Goal: Task Accomplishment & Management: Use online tool/utility

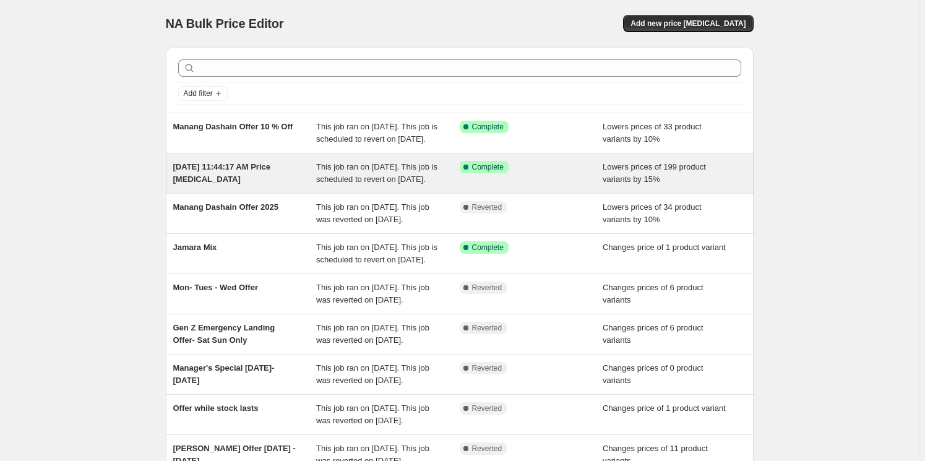
click at [270, 183] on span "[DATE] 11:44:17 AM Price [MEDICAL_DATA]" at bounding box center [222, 173] width 98 height 22
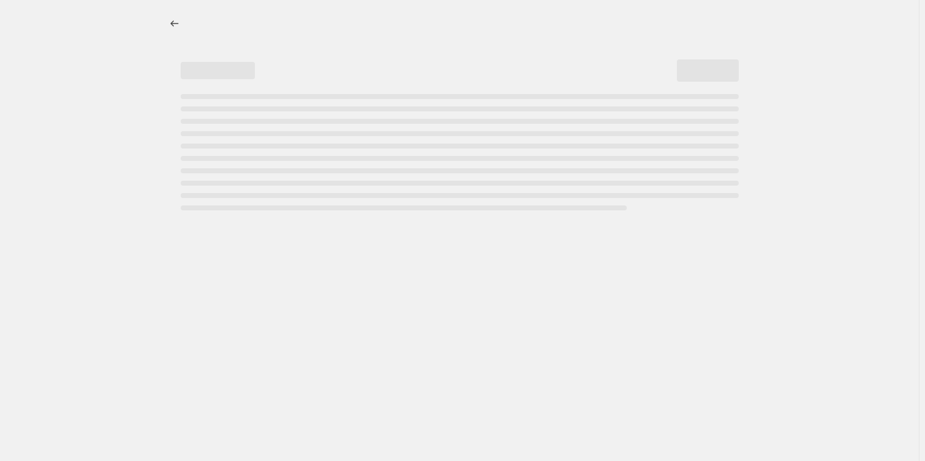
select select "percentage"
select select "tag"
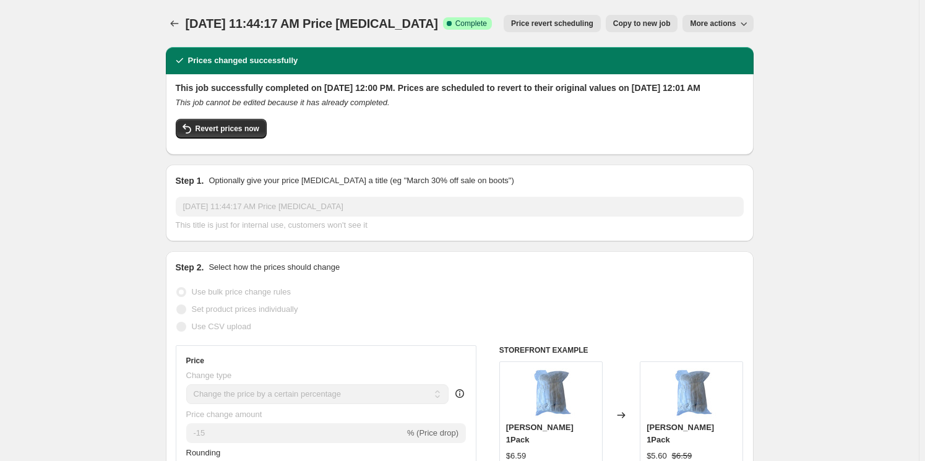
click at [716, 24] on span "More actions" at bounding box center [713, 24] width 46 height 10
click at [220, 134] on span "Revert prices now" at bounding box center [228, 129] width 64 height 10
checkbox input "false"
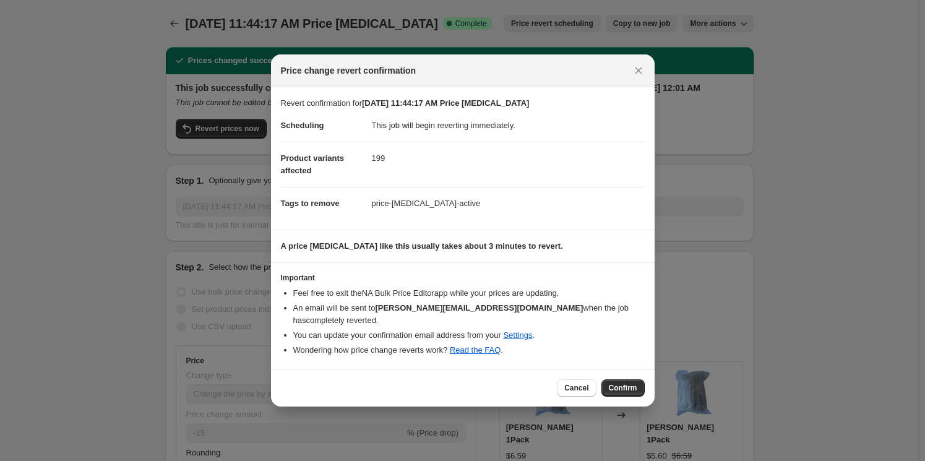
click at [622, 383] on span "Confirm" at bounding box center [623, 388] width 28 height 10
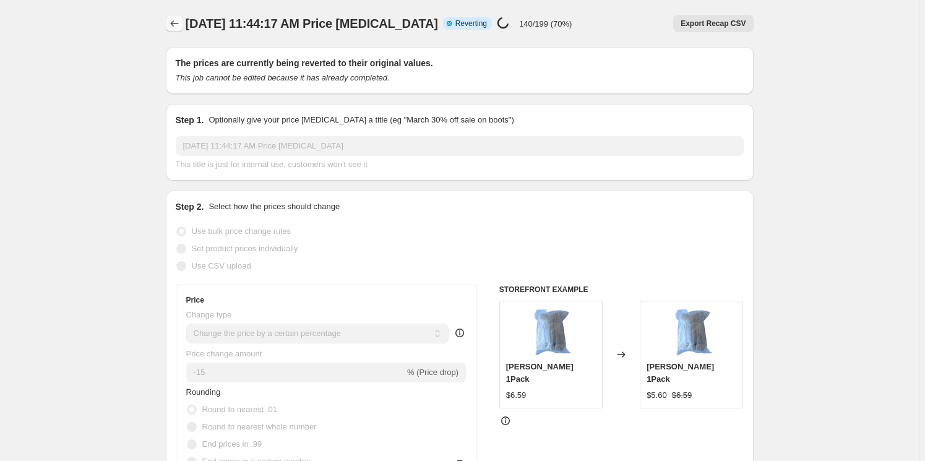
click at [174, 24] on icon "Price change jobs" at bounding box center [174, 23] width 8 height 6
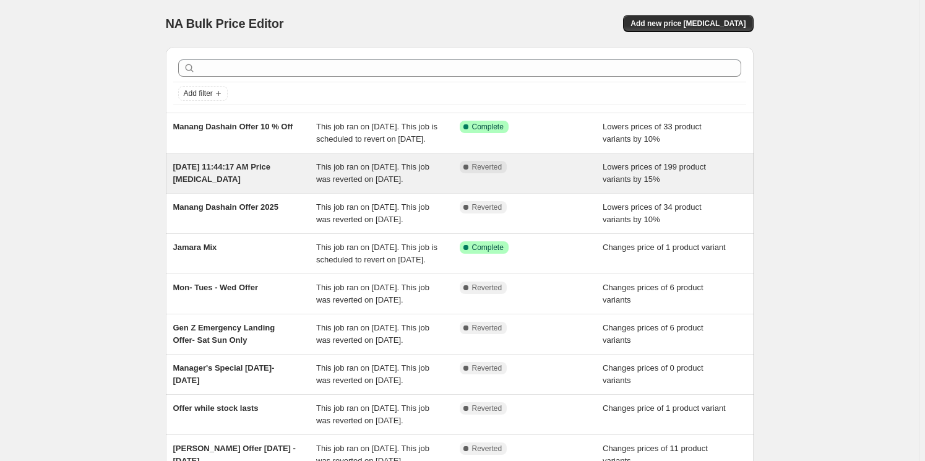
click at [250, 186] on div "[DATE] 11:44:17 AM Price [MEDICAL_DATA]" at bounding box center [245, 173] width 144 height 25
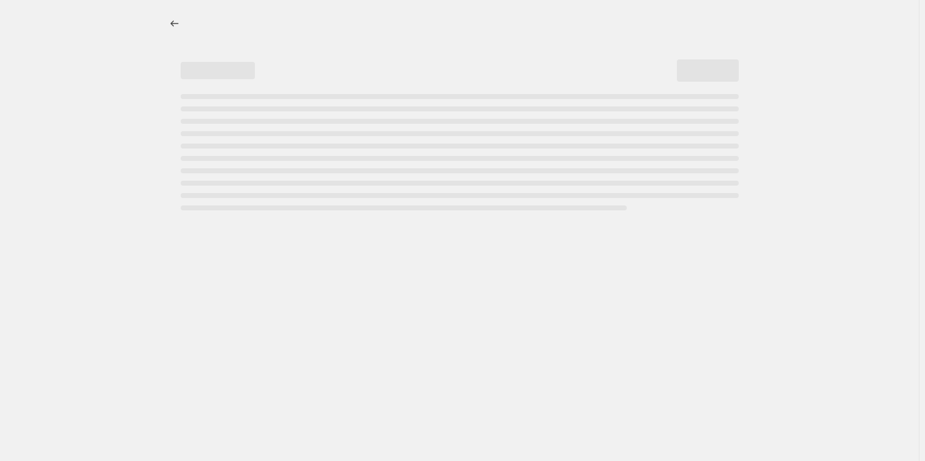
select select "percentage"
select select "tag"
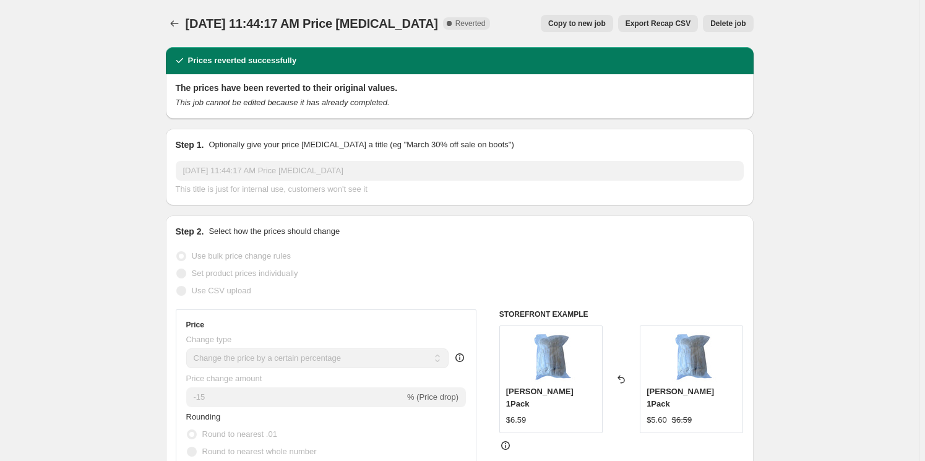
click at [735, 22] on span "Delete job" at bounding box center [728, 24] width 35 height 10
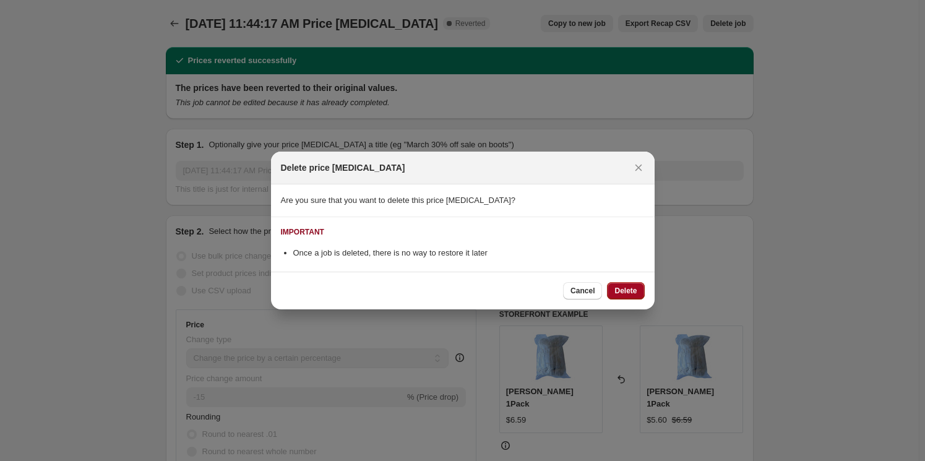
click at [625, 288] on span "Delete" at bounding box center [626, 291] width 22 height 10
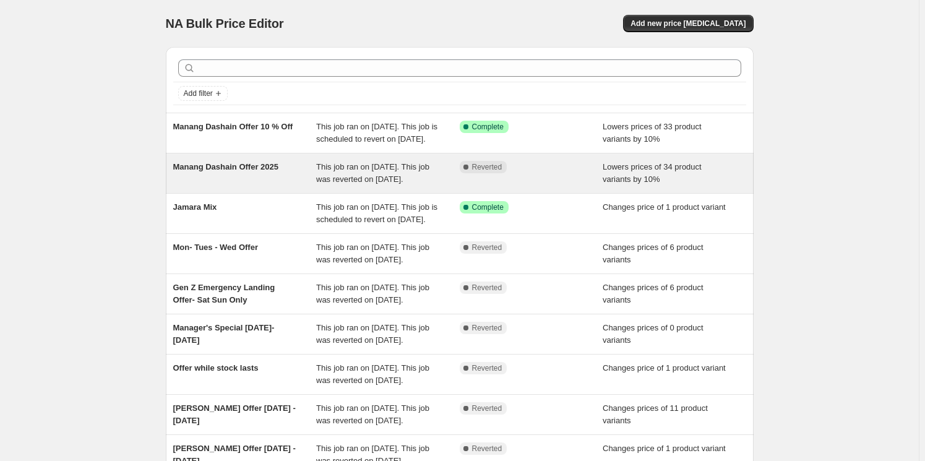
click at [284, 185] on div "Manang Dashain Offer 2025" at bounding box center [245, 173] width 144 height 25
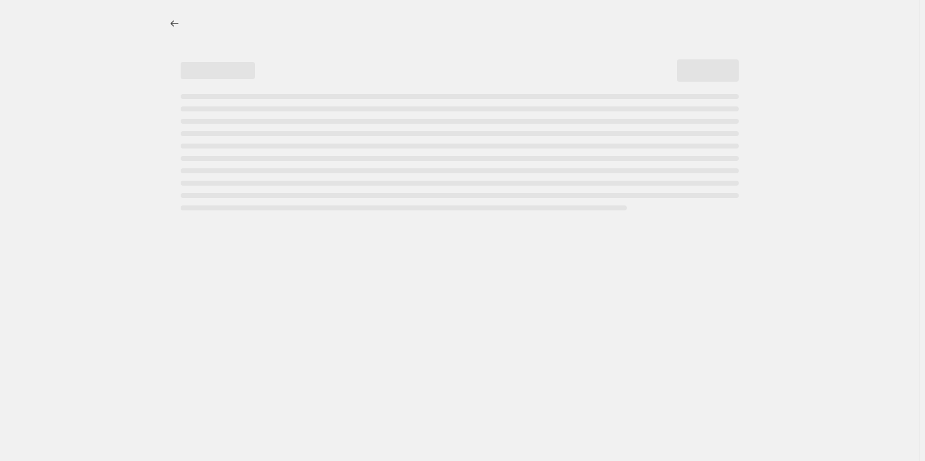
select select "percentage"
select select "vendor"
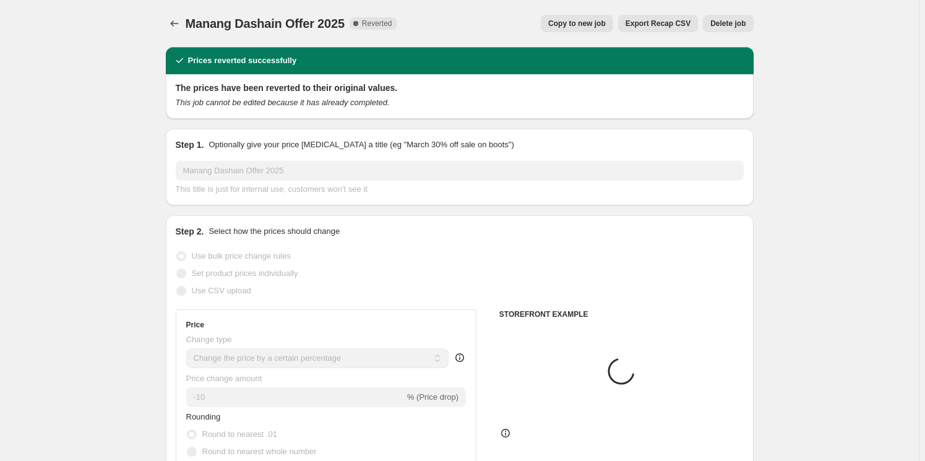
click at [737, 24] on span "Delete job" at bounding box center [728, 24] width 35 height 10
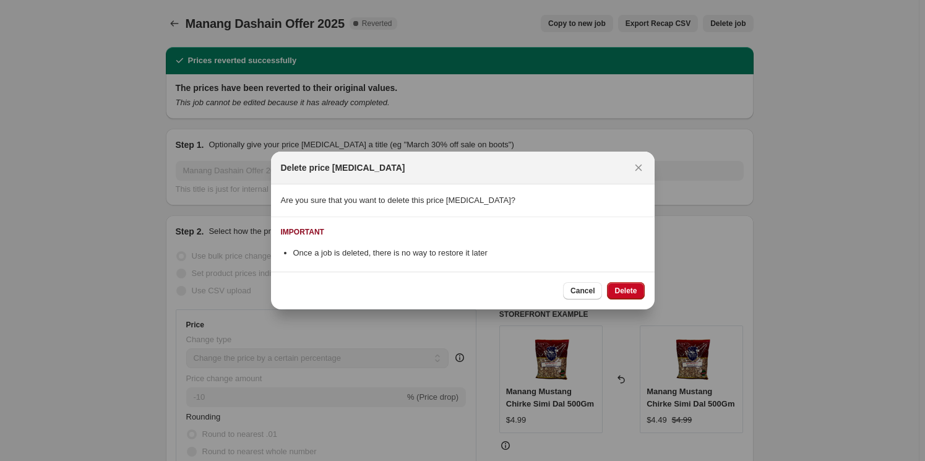
click at [640, 287] on button "Delete" at bounding box center [625, 290] width 37 height 17
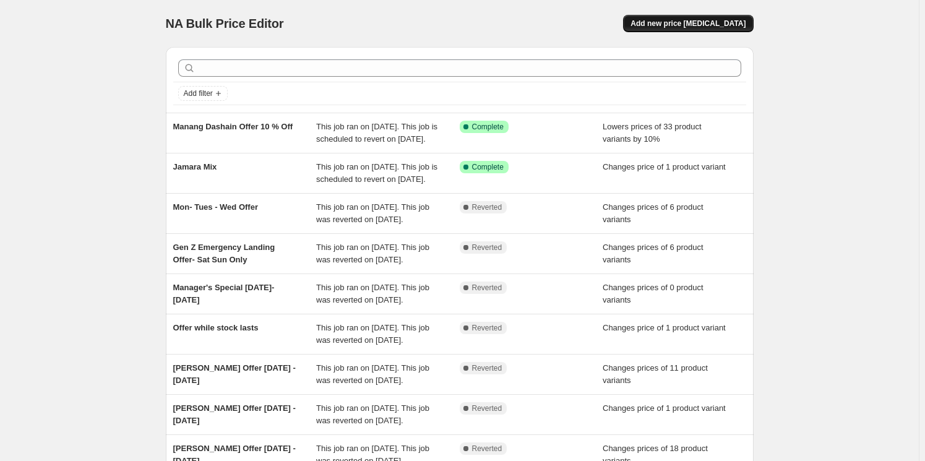
click at [684, 22] on span "Add new price [MEDICAL_DATA]" at bounding box center [688, 24] width 115 height 10
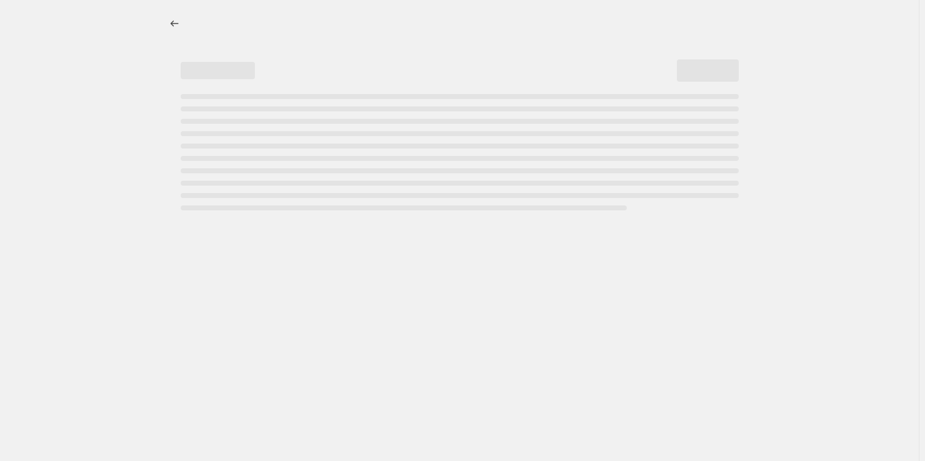
select select "percentage"
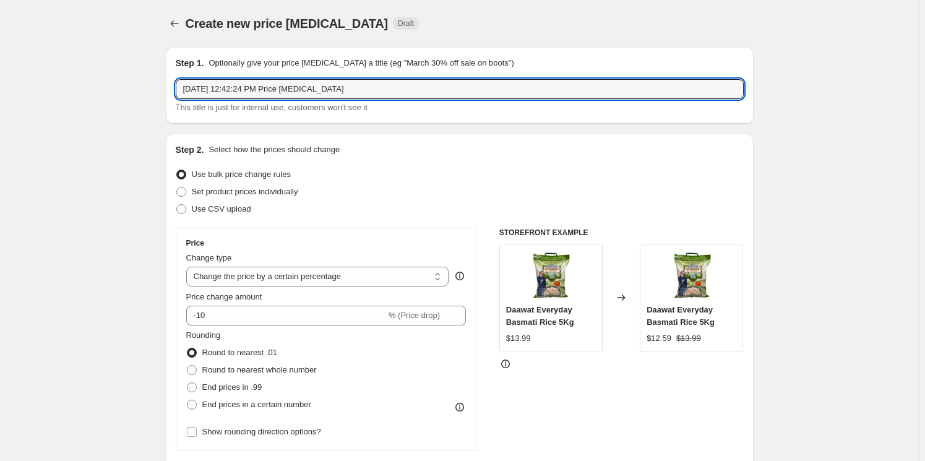
drag, startPoint x: 347, startPoint y: 92, endPoint x: -272, endPoint y: 87, distance: 619.7
click at [0, 87] on html "Home Settings Plans Skip to content Create new price [MEDICAL_DATA]. This page …" at bounding box center [462, 230] width 925 height 461
type input "Puja Items 10% Off"
click at [380, 197] on div "Set product prices individually" at bounding box center [460, 191] width 568 height 17
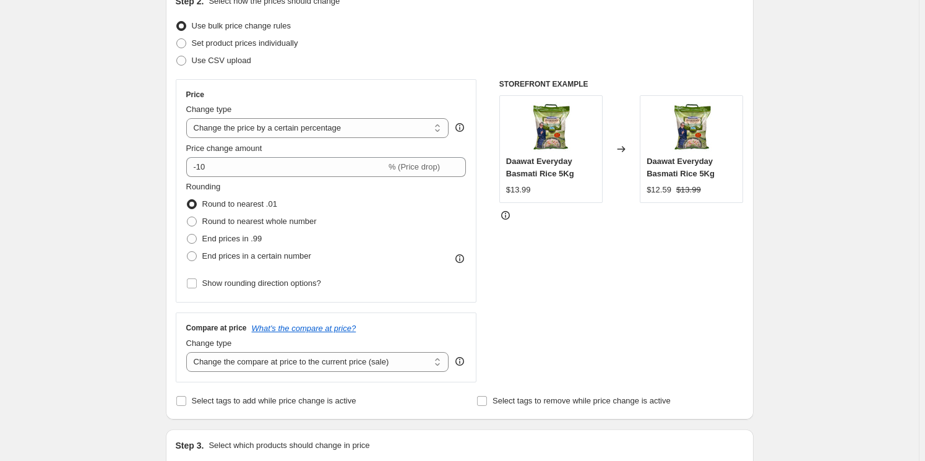
scroll to position [168, 0]
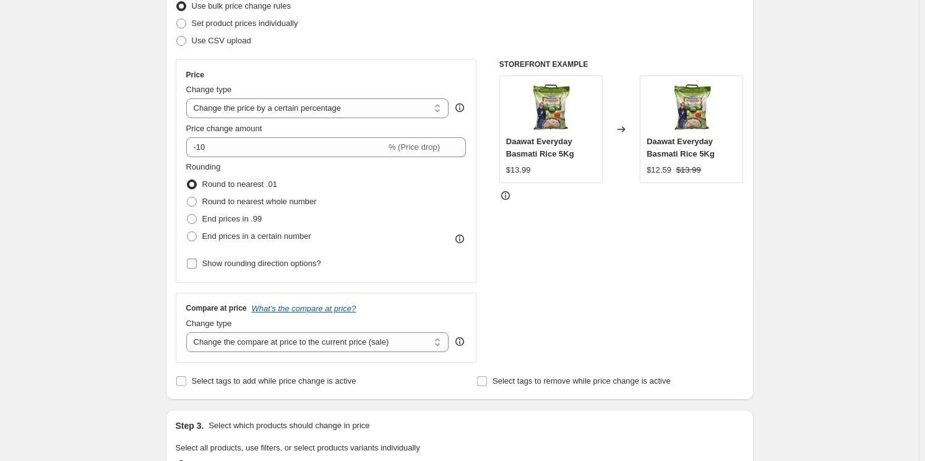
click at [223, 265] on span "Show rounding direction options?" at bounding box center [261, 263] width 119 height 9
click at [197, 265] on input "Show rounding direction options?" at bounding box center [192, 264] width 10 height 10
checkbox input "true"
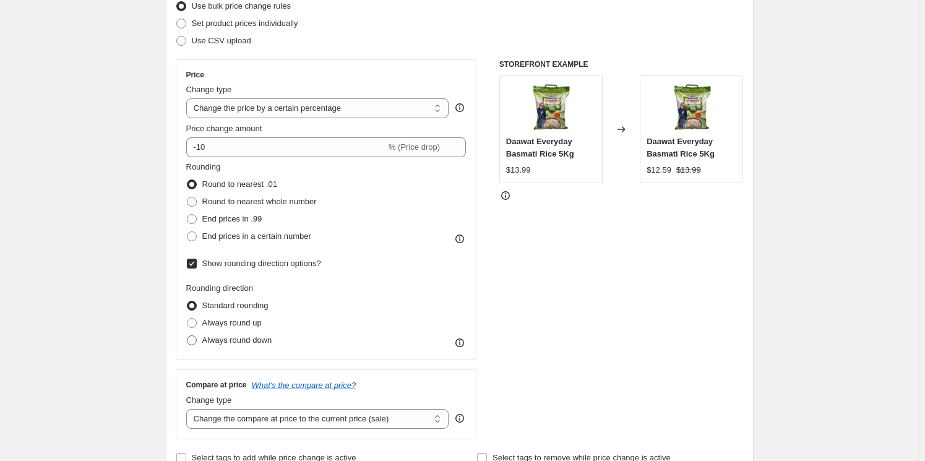
click at [237, 341] on span "Always round down" at bounding box center [237, 340] width 70 height 9
click at [188, 336] on input "Always round down" at bounding box center [187, 336] width 1 height 1
radio input "true"
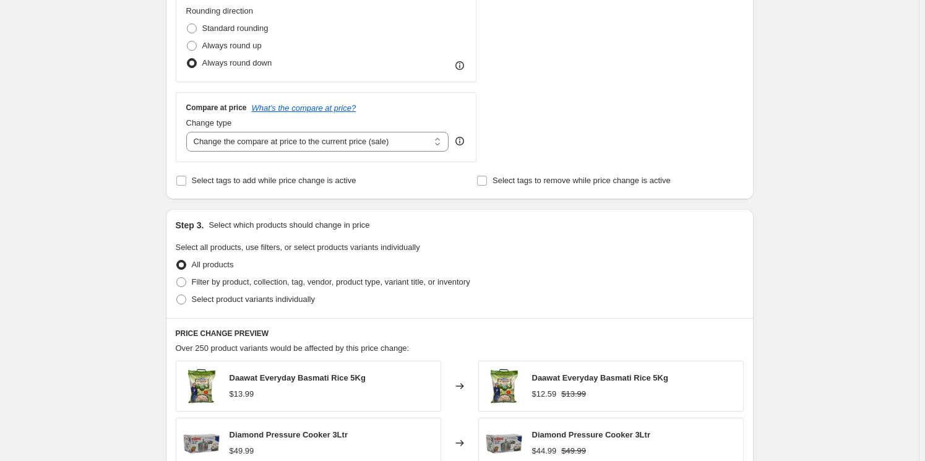
scroll to position [450, 0]
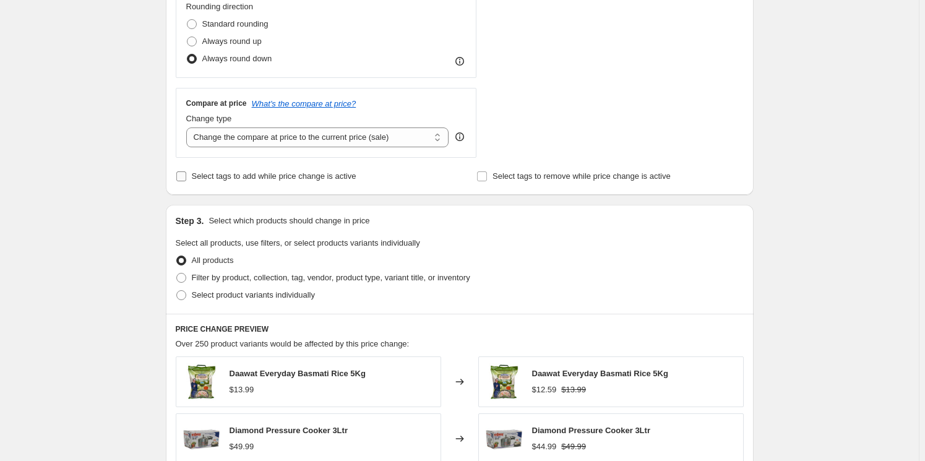
click at [248, 179] on span "Select tags to add while price change is active" at bounding box center [274, 175] width 165 height 9
click at [186, 179] on input "Select tags to add while price change is active" at bounding box center [181, 176] width 10 height 10
checkbox input "true"
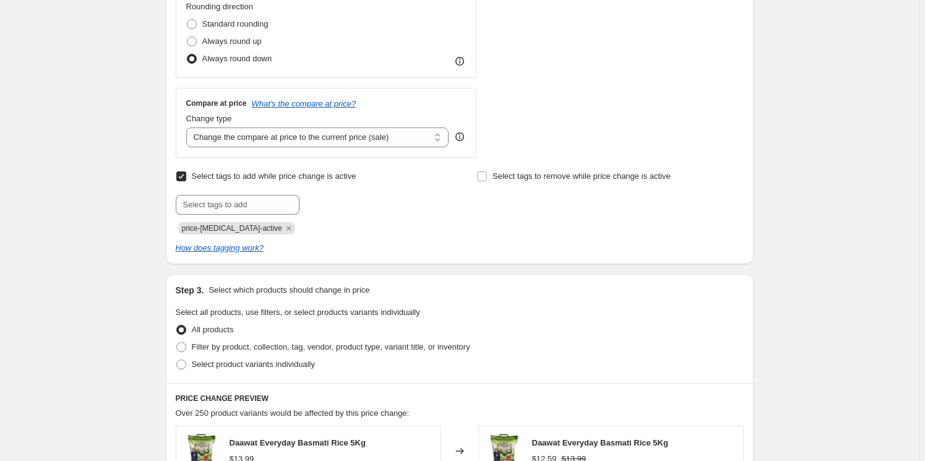
click at [113, 211] on div "Create new price [MEDICAL_DATA]. This page is ready Create new price [MEDICAL_D…" at bounding box center [459, 242] width 919 height 1384
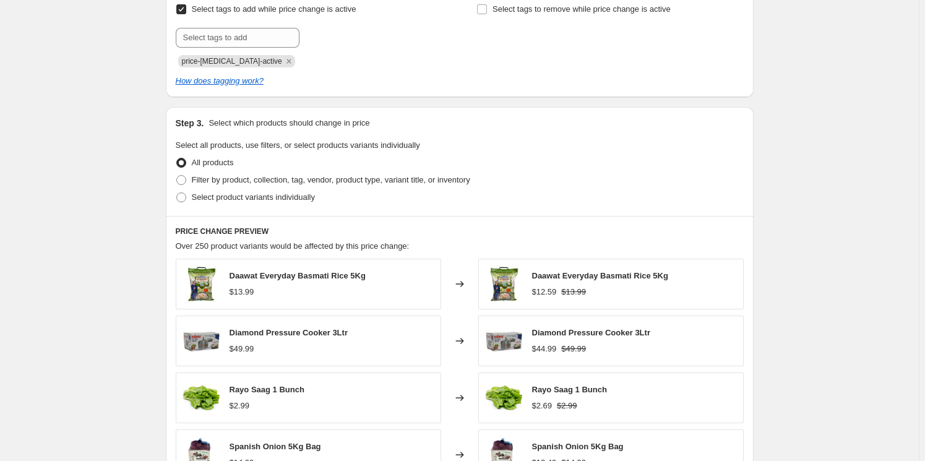
scroll to position [619, 0]
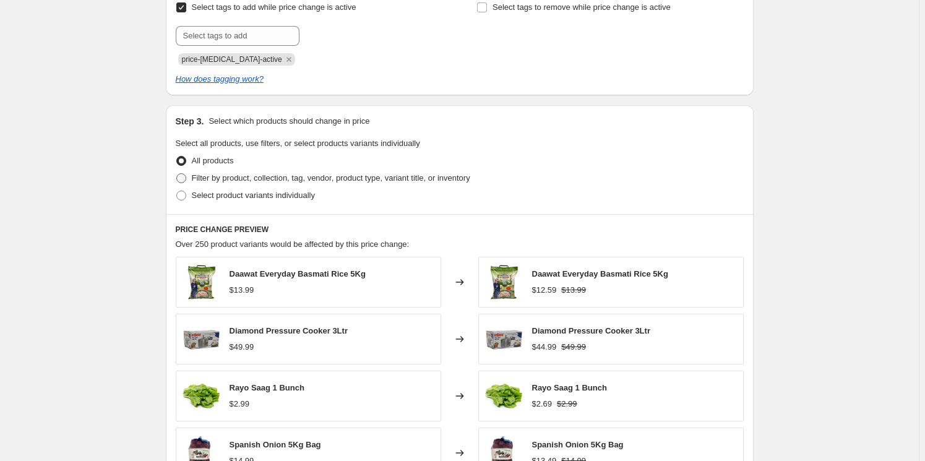
click at [243, 179] on span "Filter by product, collection, tag, vendor, product type, variant title, or inv…" at bounding box center [331, 177] width 279 height 9
click at [177, 174] on input "Filter by product, collection, tag, vendor, product type, variant title, or inv…" at bounding box center [176, 173] width 1 height 1
radio input "true"
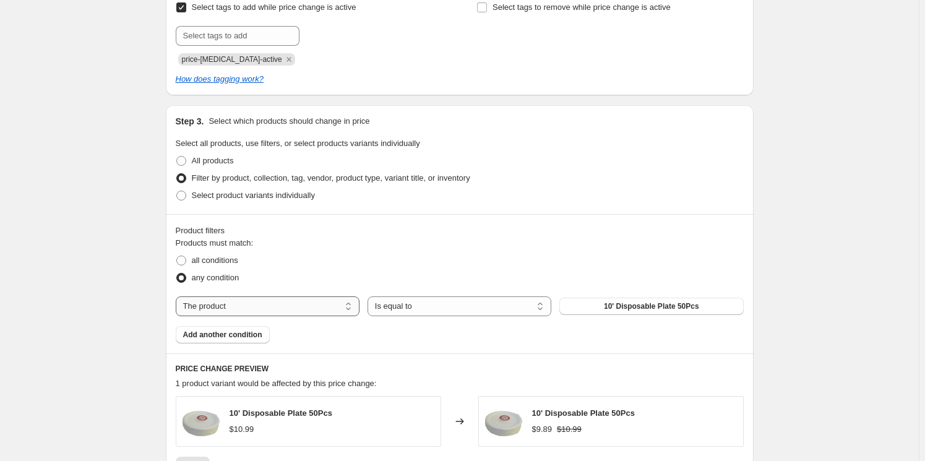
click at [301, 297] on select "The product The product's collection The product's tag The product's vendor The…" at bounding box center [268, 307] width 184 height 20
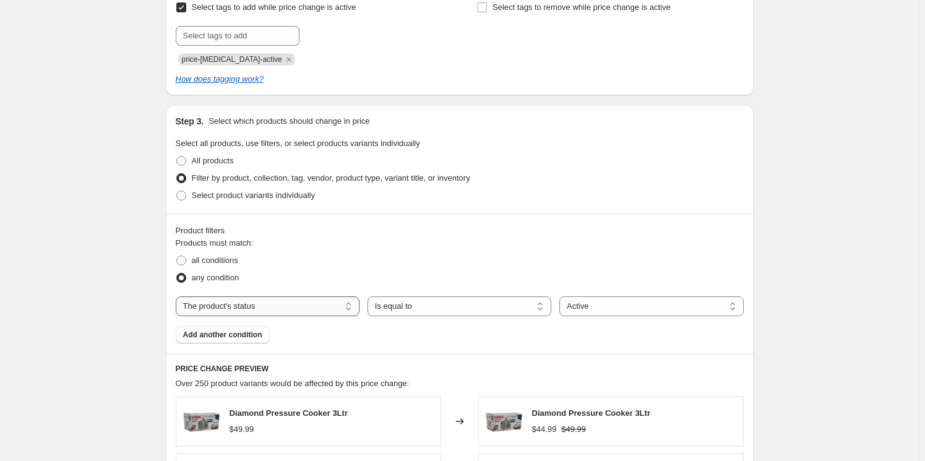
click at [280, 303] on select "The product The product's collection The product's tag The product's vendor The…" at bounding box center [268, 307] width 184 height 20
select select "product_type"
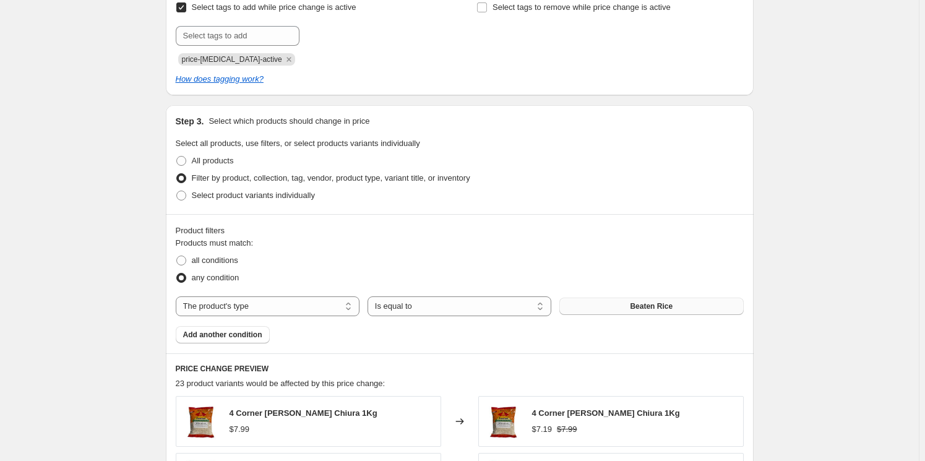
click at [634, 305] on span "Beaten Rice" at bounding box center [651, 306] width 43 height 10
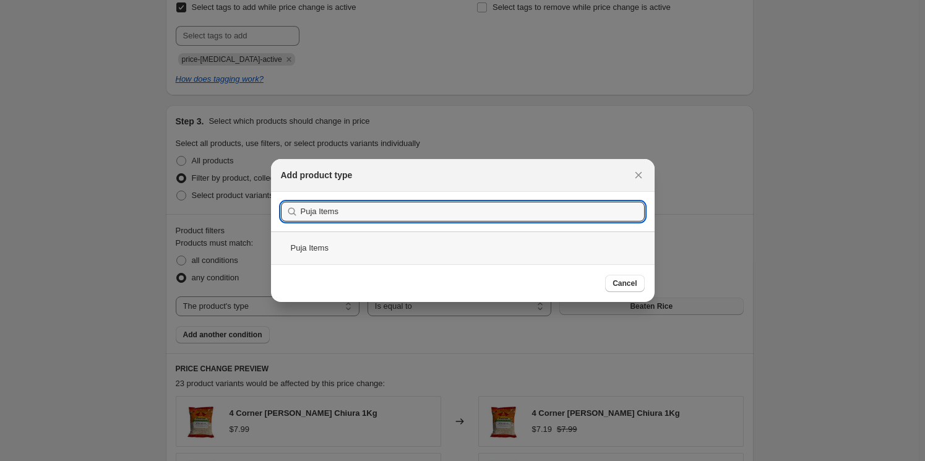
type input "Puja Items"
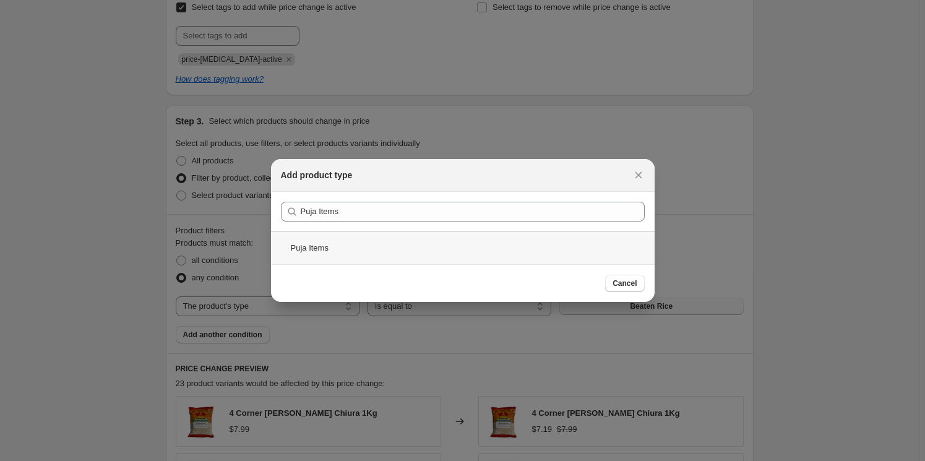
click at [323, 247] on div "Puja Items" at bounding box center [463, 248] width 384 height 33
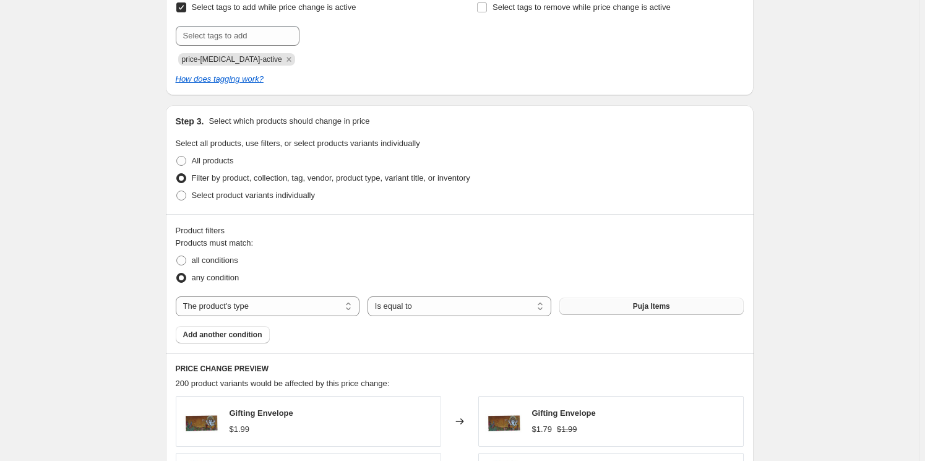
click at [817, 243] on div "Create new price [MEDICAL_DATA]. This page is ready Create new price [MEDICAL_D…" at bounding box center [459, 142] width 919 height 1523
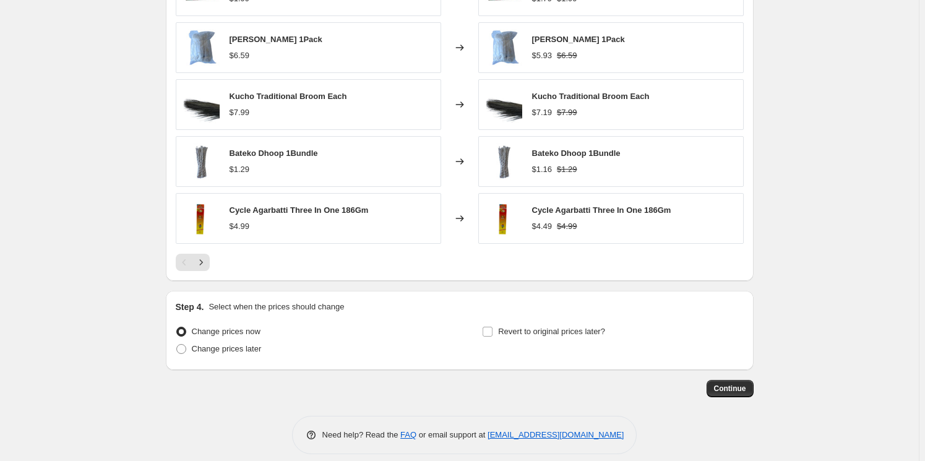
scroll to position [1060, 0]
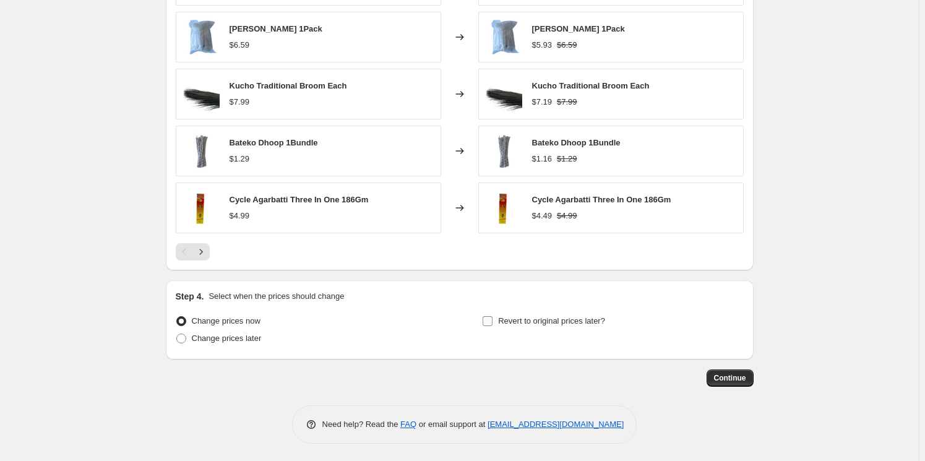
click at [556, 323] on span "Revert to original prices later?" at bounding box center [551, 320] width 107 height 9
click at [493, 323] on input "Revert to original prices later?" at bounding box center [488, 321] width 10 height 10
checkbox input "true"
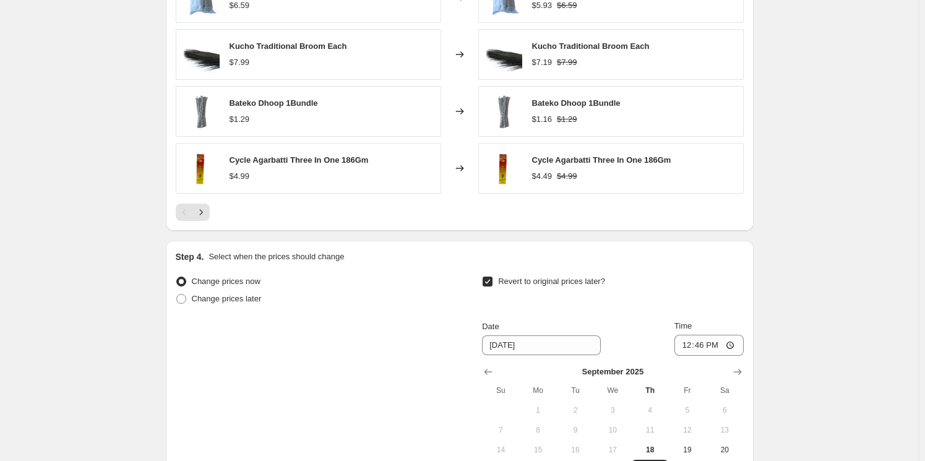
scroll to position [1117, 0]
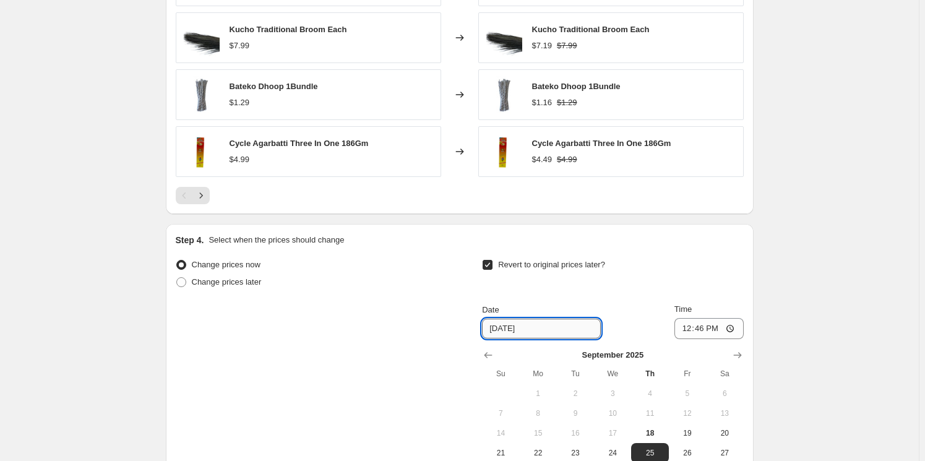
click at [540, 333] on input "[DATE]" at bounding box center [541, 329] width 119 height 20
click at [483, 331] on div "Change prices now Change prices later Revert to original prices later? Date [DA…" at bounding box center [460, 369] width 568 height 227
click at [740, 354] on icon "Show next month, October 2025" at bounding box center [738, 355] width 8 height 6
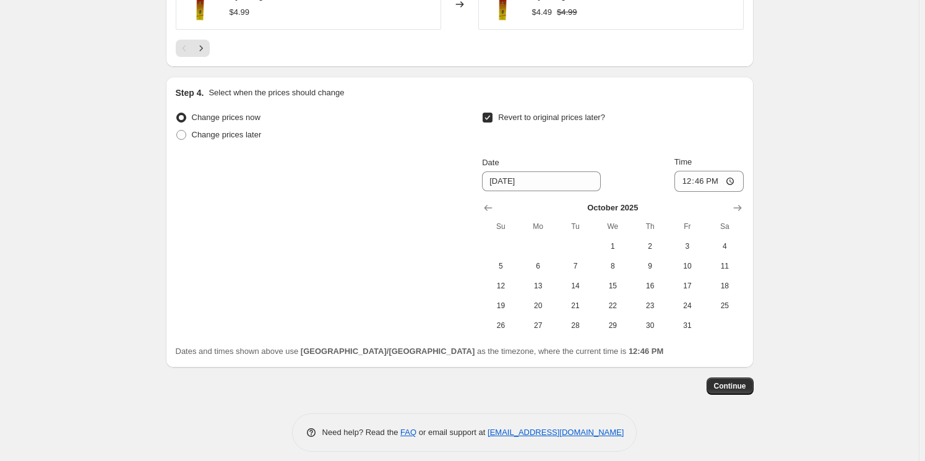
scroll to position [1272, 0]
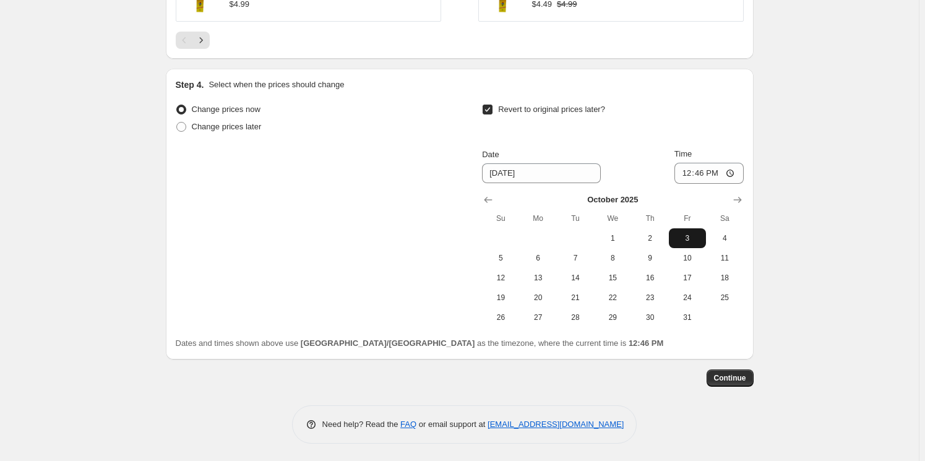
click at [692, 240] on span "3" at bounding box center [687, 238] width 27 height 10
type input "[DATE]"
click at [688, 173] on input "12:46" at bounding box center [709, 173] width 69 height 21
type input "00:01"
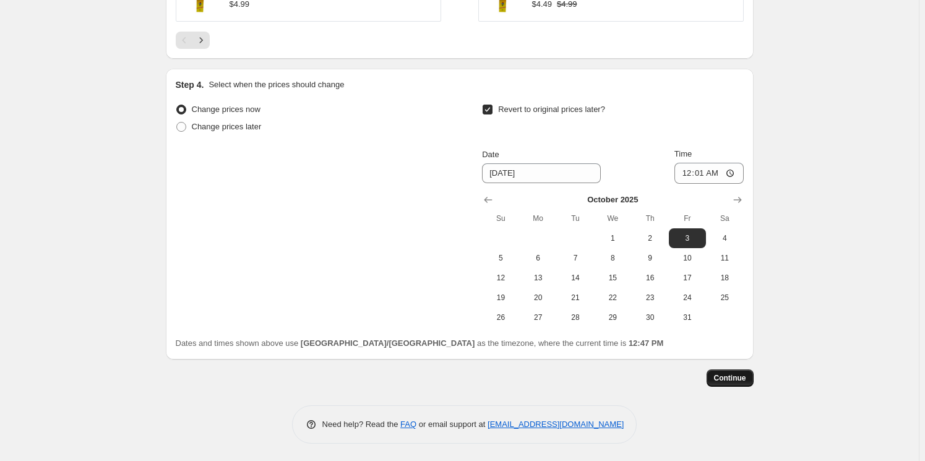
click at [732, 376] on span "Continue" at bounding box center [730, 378] width 32 height 10
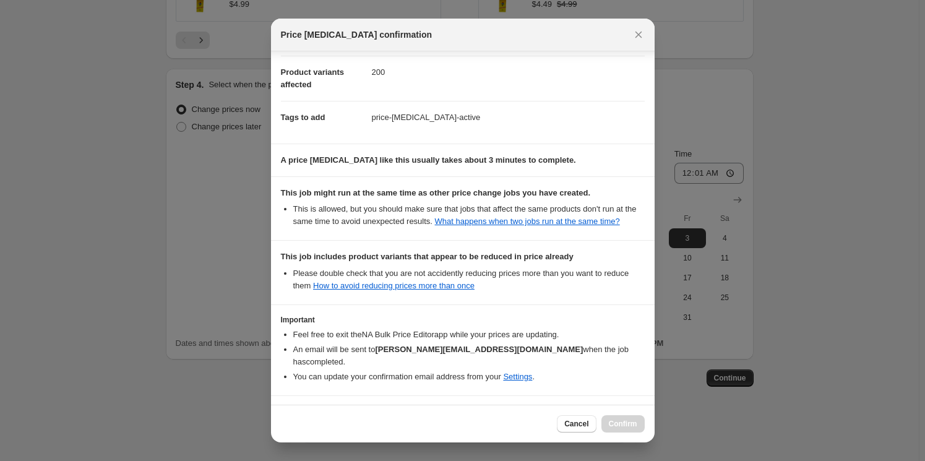
scroll to position [180, 0]
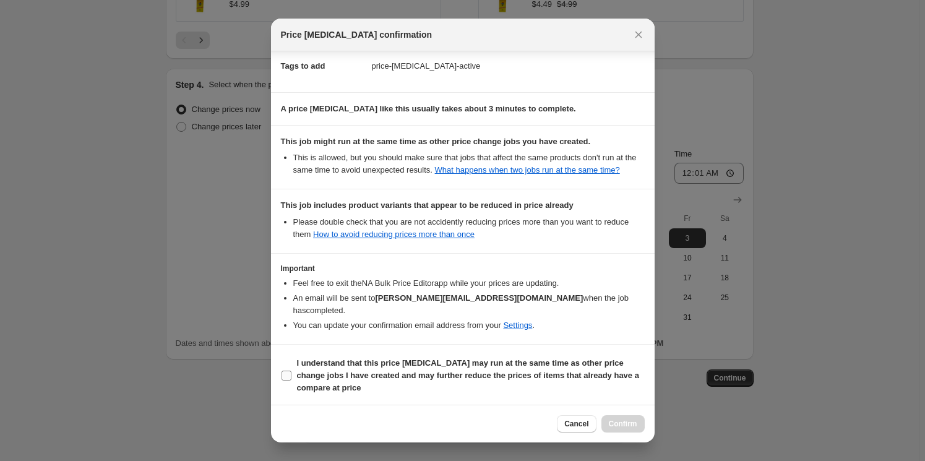
drag, startPoint x: 349, startPoint y: 363, endPoint x: 412, endPoint y: 384, distance: 66.4
click at [349, 365] on b "I understand that this price [MEDICAL_DATA] may run at the same time as other p…" at bounding box center [468, 375] width 342 height 34
click at [292, 371] on input "I understand that this price [MEDICAL_DATA] may run at the same time as other p…" at bounding box center [287, 376] width 10 height 10
checkbox input "true"
click at [617, 420] on span "Confirm" at bounding box center [623, 424] width 28 height 10
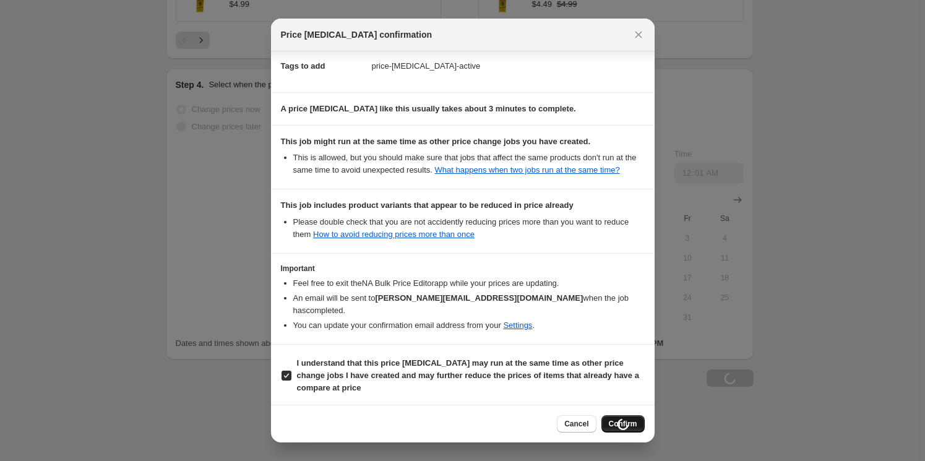
type input "Puja Items 10% Off"
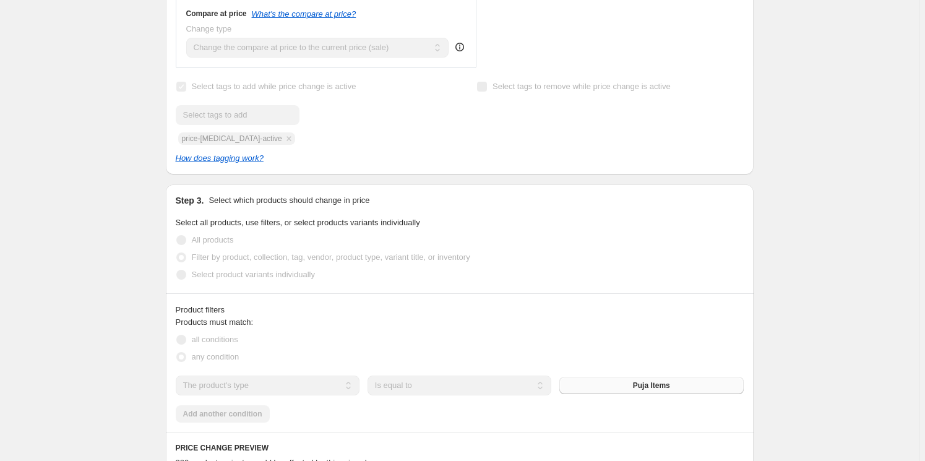
scroll to position [685, 0]
